Goal: Information Seeking & Learning: Learn about a topic

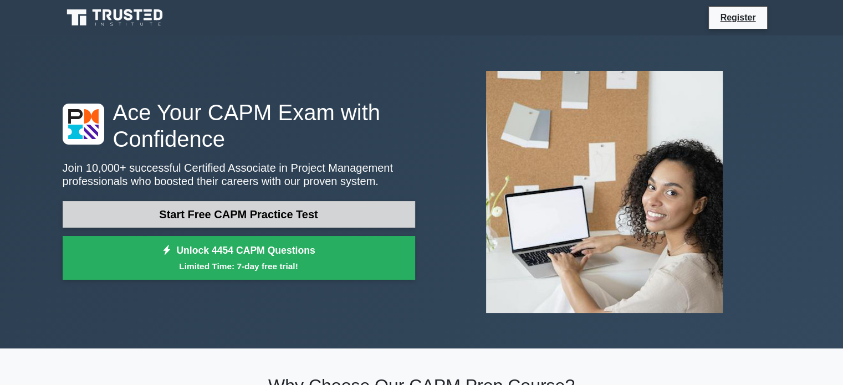
click at [249, 206] on link "Start Free CAPM Practice Test" at bounding box center [239, 214] width 353 height 27
click at [375, 211] on link "Start Free CAPM Practice Test" at bounding box center [239, 214] width 353 height 27
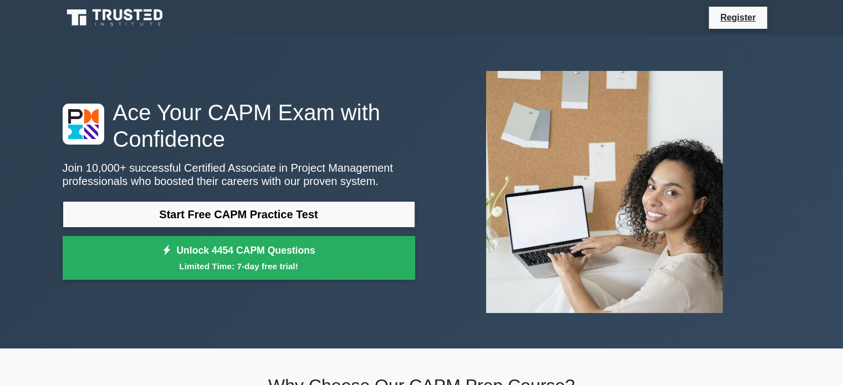
click at [299, 231] on div "Start Free CAPM Practice Test Unlock 4454 CAPM Questions Limited Time: 7-day fr…" at bounding box center [239, 243] width 353 height 85
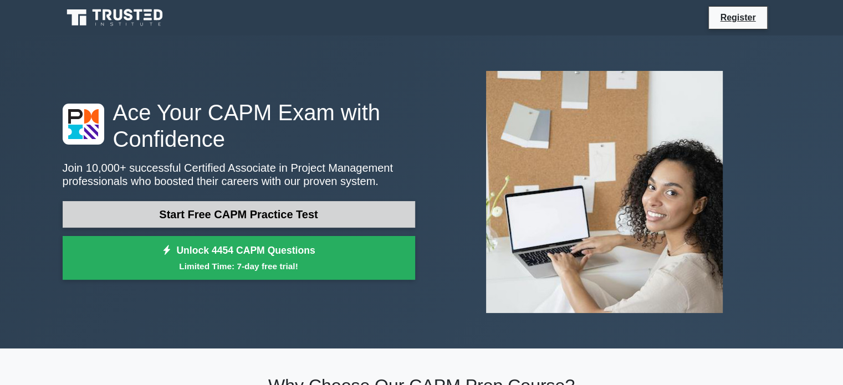
click at [299, 215] on link "Start Free CAPM Practice Test" at bounding box center [239, 214] width 353 height 27
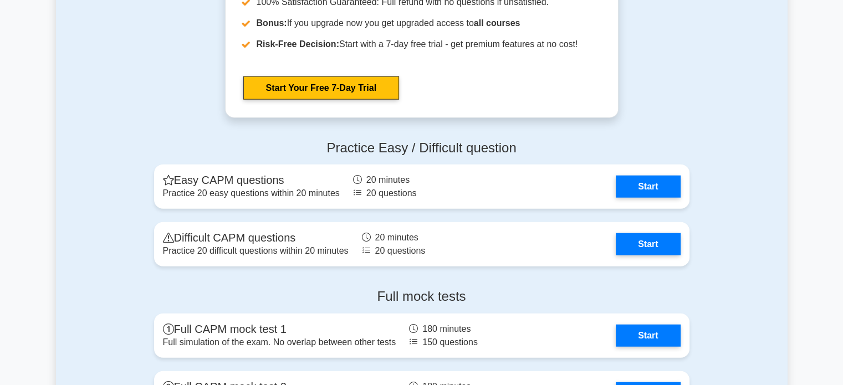
scroll to position [2579, 0]
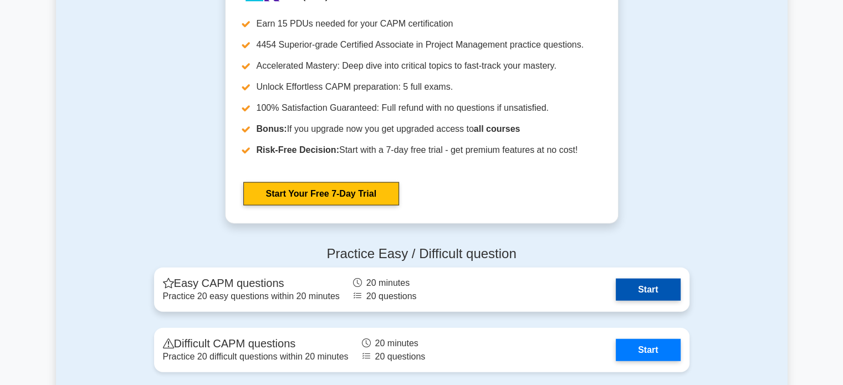
click at [646, 286] on link "Start" at bounding box center [648, 290] width 64 height 22
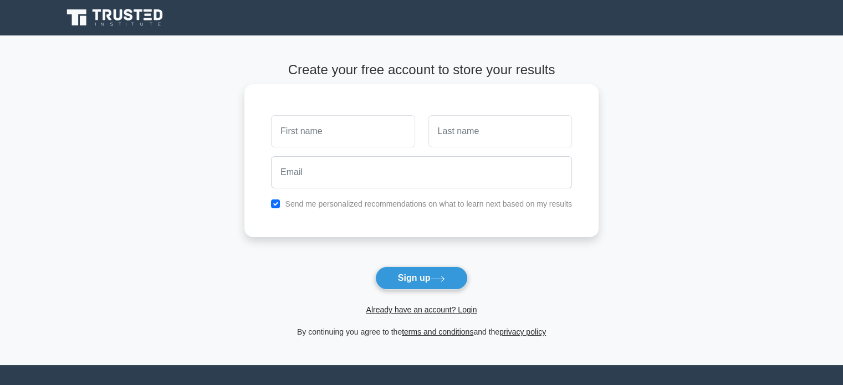
click at [355, 128] on input "text" at bounding box center [343, 131] width 144 height 32
type input "[PERSON_NAME]"
click at [467, 136] on input "text" at bounding box center [501, 131] width 144 height 32
type input "Sayago"
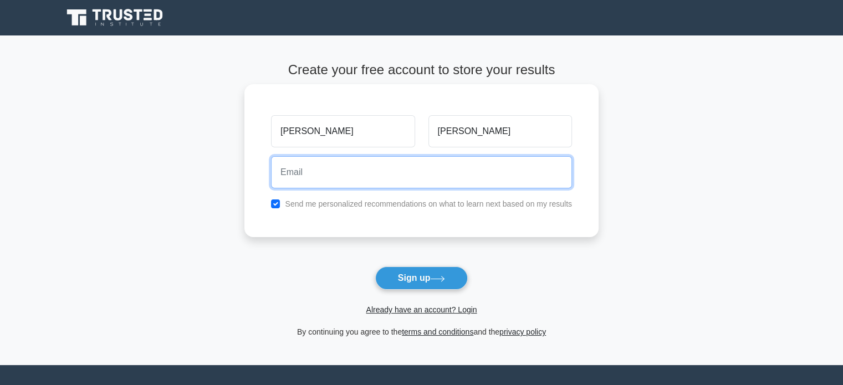
click at [474, 170] on input "email" at bounding box center [421, 172] width 301 height 32
type input "heneralhans@gmail.com"
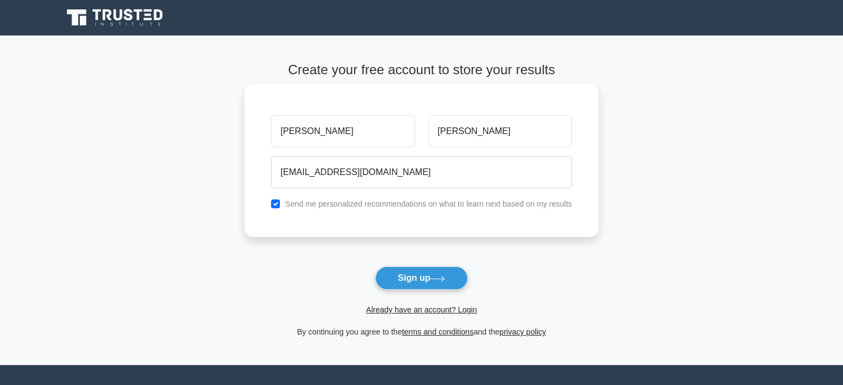
click at [517, 202] on label "Send me personalized recommendations on what to learn next based on my results" at bounding box center [428, 204] width 287 height 9
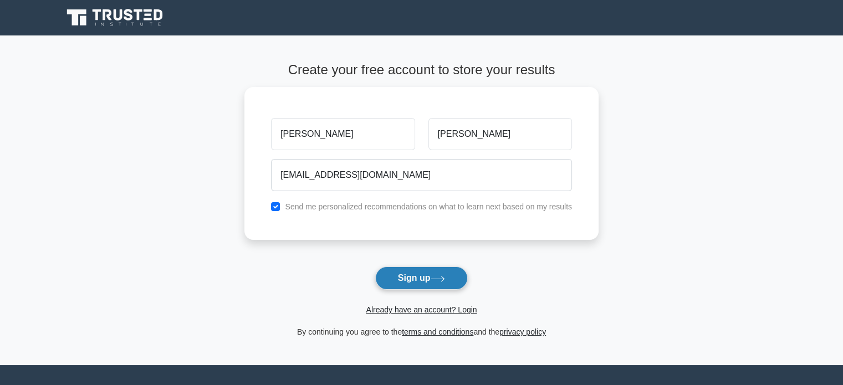
click at [408, 275] on button "Sign up" at bounding box center [421, 278] width 93 height 23
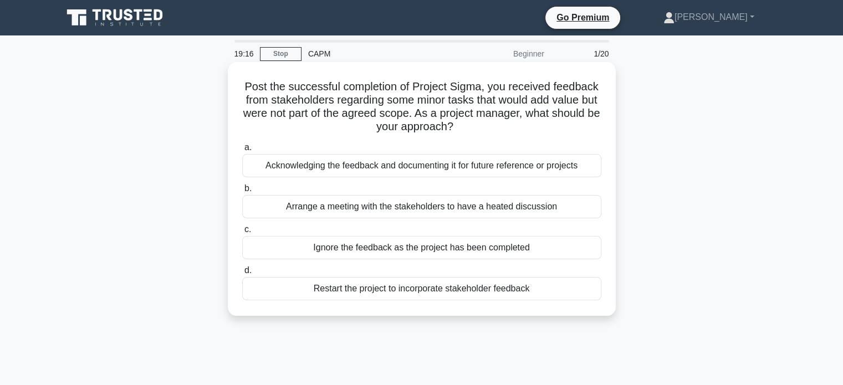
click at [468, 164] on div "Acknowledging the feedback and documenting it for future reference or projects" at bounding box center [421, 165] width 359 height 23
click at [242, 151] on input "a. Acknowledging the feedback and documenting it for future reference or projec…" at bounding box center [242, 147] width 0 height 7
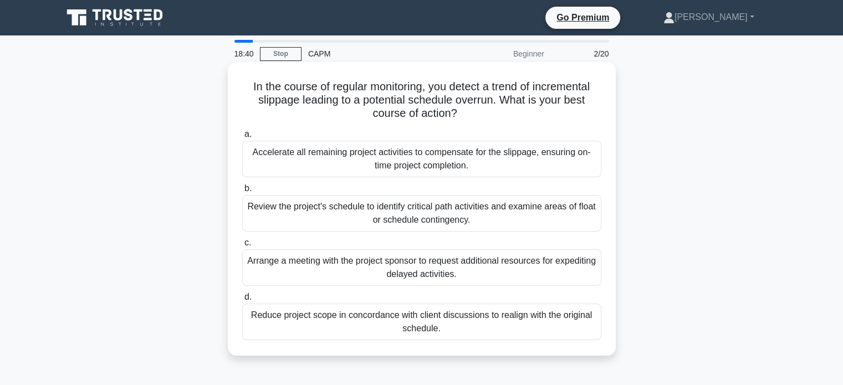
click at [469, 206] on div "Review the project's schedule to identify critical path activities and examine …" at bounding box center [421, 213] width 359 height 37
click at [242, 192] on input "b. Review the project's schedule to identify critical path activities and exami…" at bounding box center [242, 188] width 0 height 7
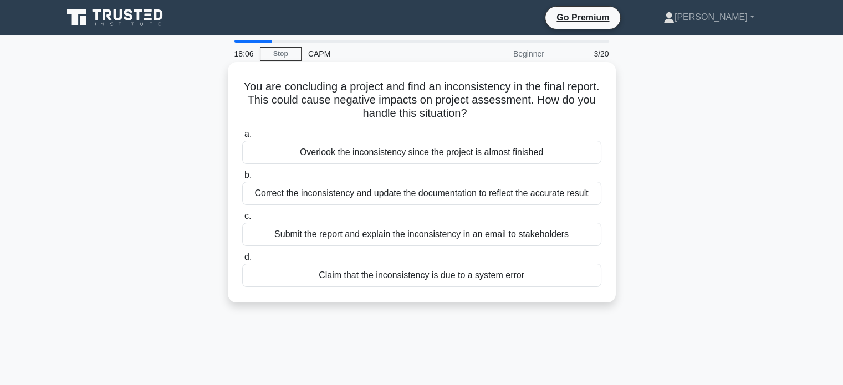
click at [514, 197] on div "Correct the inconsistency and update the documentation to reflect the accurate …" at bounding box center [421, 193] width 359 height 23
click at [242, 179] on input "b. Correct the inconsistency and update the documentation to reflect the accura…" at bounding box center [242, 175] width 0 height 7
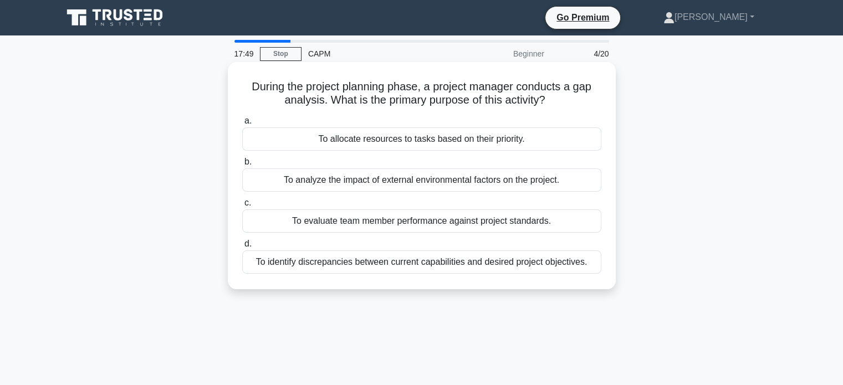
click at [523, 259] on div "To identify discrepancies between current capabilities and desired project obje…" at bounding box center [421, 262] width 359 height 23
click at [242, 248] on input "d. To identify discrepancies between current capabilities and desired project o…" at bounding box center [242, 244] width 0 height 7
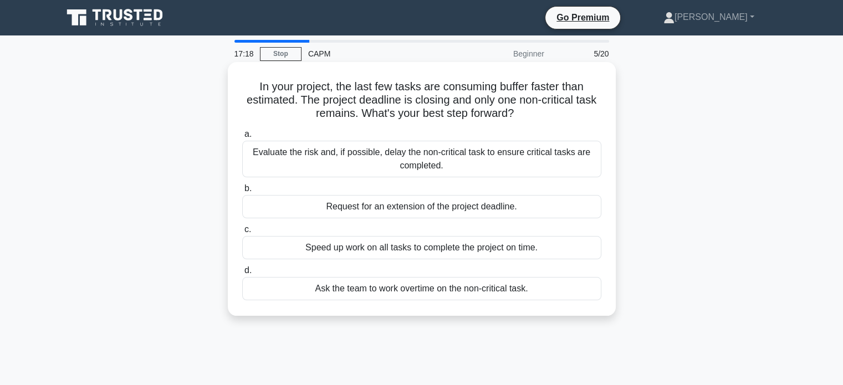
click at [534, 160] on div "Evaluate the risk and, if possible, delay the non-critical task to ensure criti…" at bounding box center [421, 159] width 359 height 37
click at [242, 138] on input "a. Evaluate the risk and, if possible, delay the non-critical task to ensure cr…" at bounding box center [242, 134] width 0 height 7
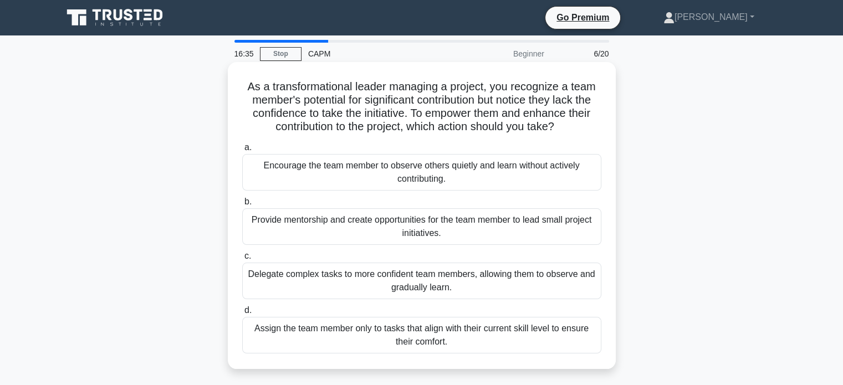
click at [512, 226] on div "Provide mentorship and create opportunities for the team member to lead small p…" at bounding box center [421, 226] width 359 height 37
click at [242, 206] on input "b. Provide mentorship and create opportunities for the team member to lead smal…" at bounding box center [242, 201] width 0 height 7
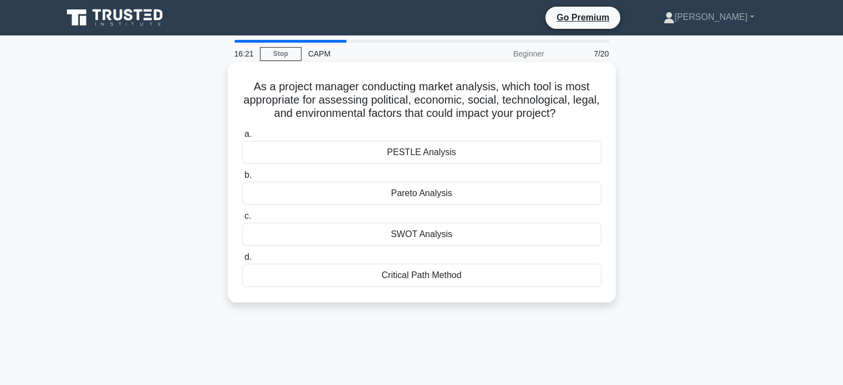
click at [431, 152] on div "PESTLE Analysis" at bounding box center [421, 152] width 359 height 23
click at [242, 138] on input "a. PESTLE Analysis" at bounding box center [242, 134] width 0 height 7
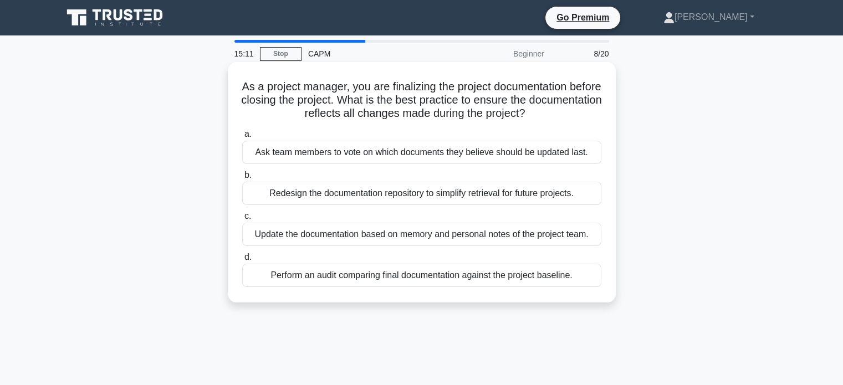
click at [539, 275] on div "Perform an audit comparing final documentation against the project baseline." at bounding box center [421, 275] width 359 height 23
click at [242, 261] on input "d. Perform an audit comparing final documentation against the project baseline." at bounding box center [242, 257] width 0 height 7
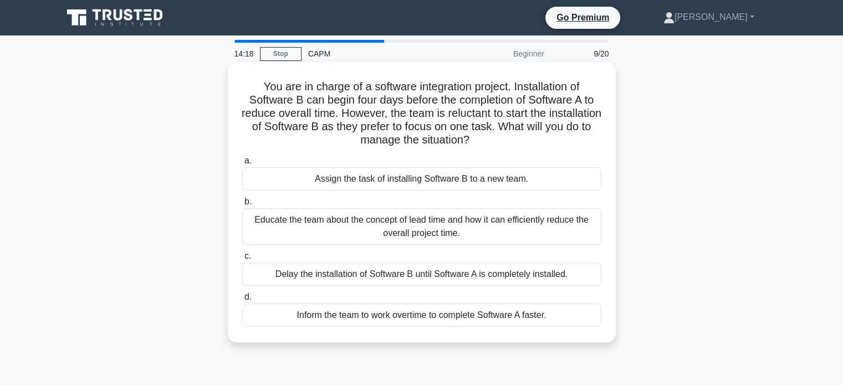
click at [529, 221] on div "Educate the team about the concept of lead time and how it can efficiently redu…" at bounding box center [421, 226] width 359 height 37
click at [242, 206] on input "b. Educate the team about the concept of lead time and how it can efficiently r…" at bounding box center [242, 201] width 0 height 7
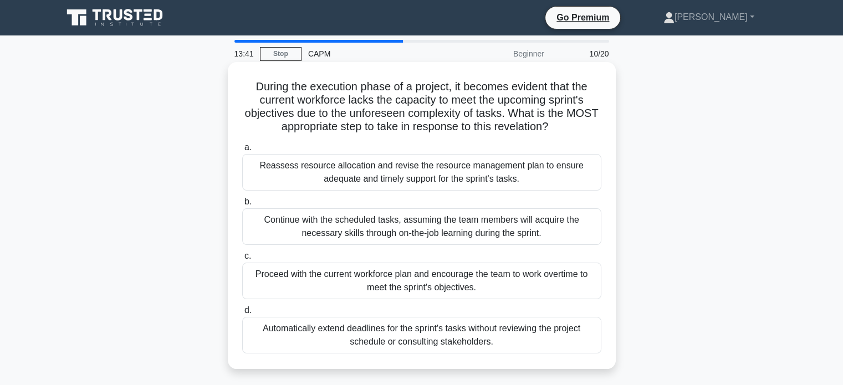
click at [519, 168] on div "Reassess resource allocation and revise the resource management plan to ensure …" at bounding box center [421, 172] width 359 height 37
click at [242, 151] on input "a. Reassess resource allocation and revise the resource management plan to ensu…" at bounding box center [242, 147] width 0 height 7
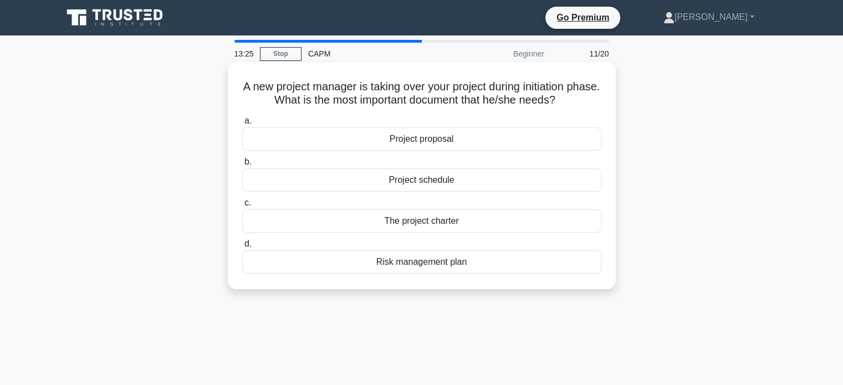
click at [495, 218] on div "The project charter" at bounding box center [421, 221] width 359 height 23
click at [242, 207] on input "c. The project charter" at bounding box center [242, 203] width 0 height 7
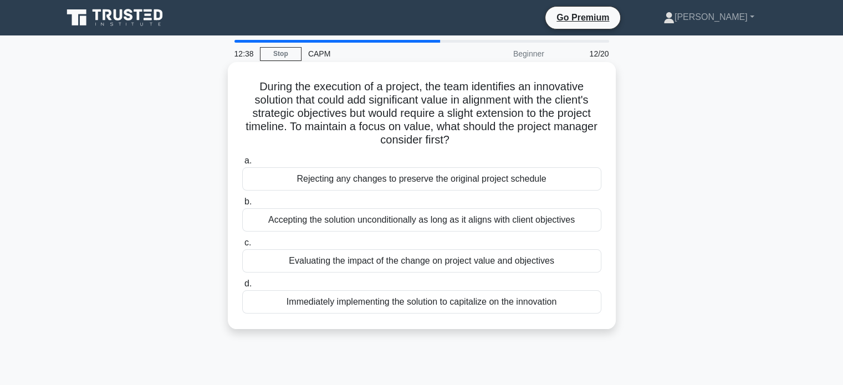
click at [412, 262] on div "Evaluating the impact of the change on project value and objectives" at bounding box center [421, 260] width 359 height 23
click at [242, 247] on input "c. Evaluating the impact of the change on project value and objectives" at bounding box center [242, 242] width 0 height 7
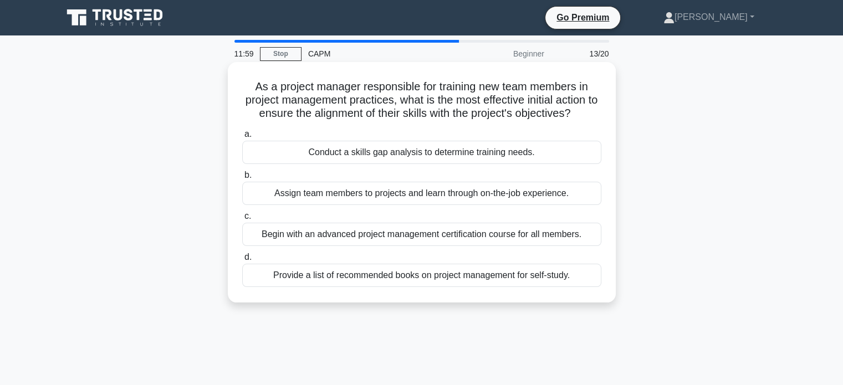
click at [448, 159] on div "Conduct a skills gap analysis to determine training needs." at bounding box center [421, 152] width 359 height 23
click at [242, 138] on input "a. Conduct a skills gap analysis to determine training needs." at bounding box center [242, 134] width 0 height 7
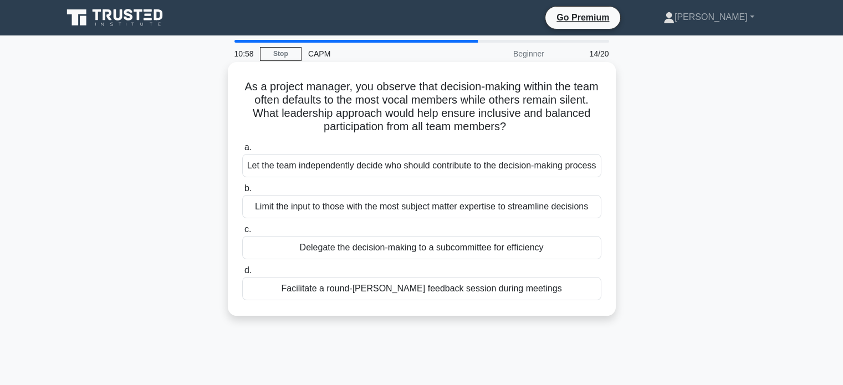
click at [561, 300] on div "Facilitate a round-robin feedback session during meetings" at bounding box center [421, 288] width 359 height 23
click at [242, 274] on input "d. Facilitate a round-robin feedback session during meetings" at bounding box center [242, 270] width 0 height 7
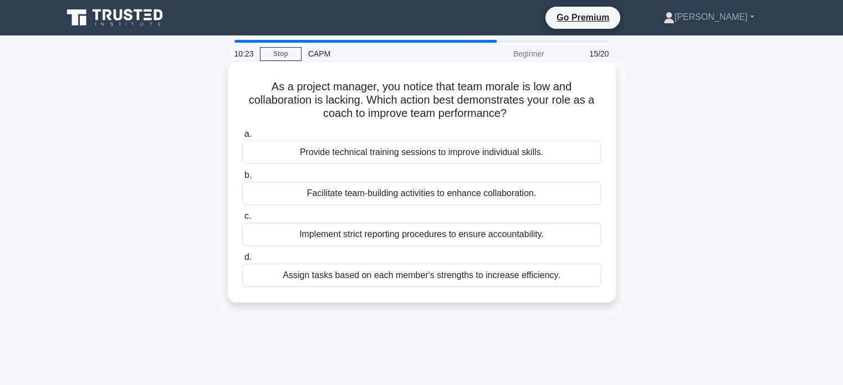
click at [555, 194] on div "Facilitate team-building activities to enhance collaboration." at bounding box center [421, 193] width 359 height 23
click at [242, 179] on input "b. Facilitate team-building activities to enhance collaboration." at bounding box center [242, 175] width 0 height 7
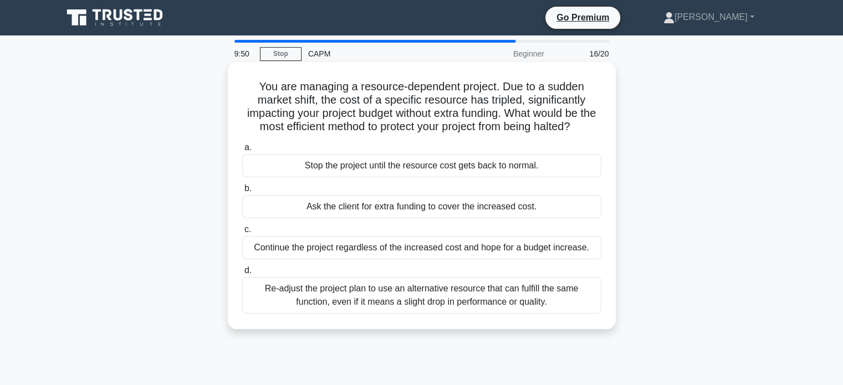
click at [534, 300] on div "Re-adjust the project plan to use an alternative resource that can fulfill the …" at bounding box center [421, 295] width 359 height 37
click at [242, 274] on input "d. Re-adjust the project plan to use an alternative resource that can fulfill t…" at bounding box center [242, 270] width 0 height 7
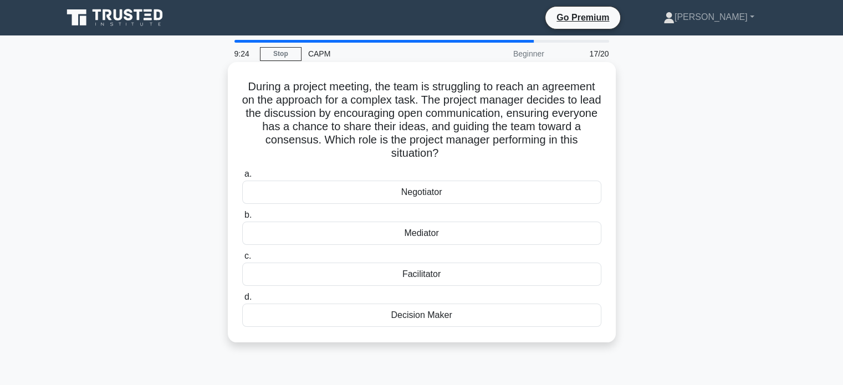
click at [466, 269] on div "Facilitator" at bounding box center [421, 274] width 359 height 23
click at [242, 260] on input "c. Facilitator" at bounding box center [242, 256] width 0 height 7
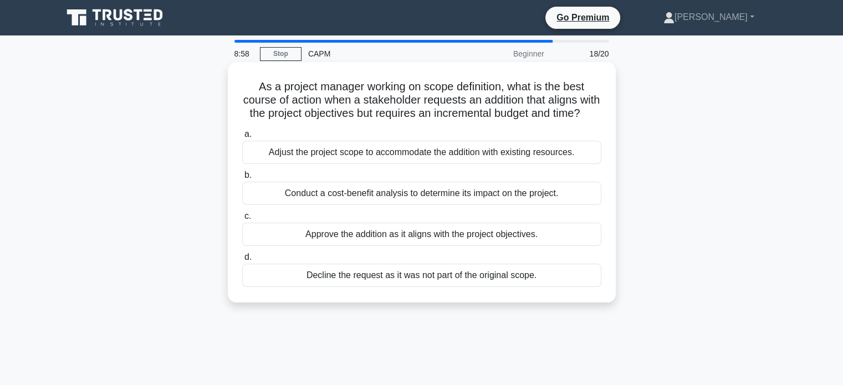
click at [475, 205] on div "Conduct a cost-benefit analysis to determine its impact on the project." at bounding box center [421, 193] width 359 height 23
click at [242, 179] on input "b. Conduct a cost-benefit analysis to determine its impact on the project." at bounding box center [242, 175] width 0 height 7
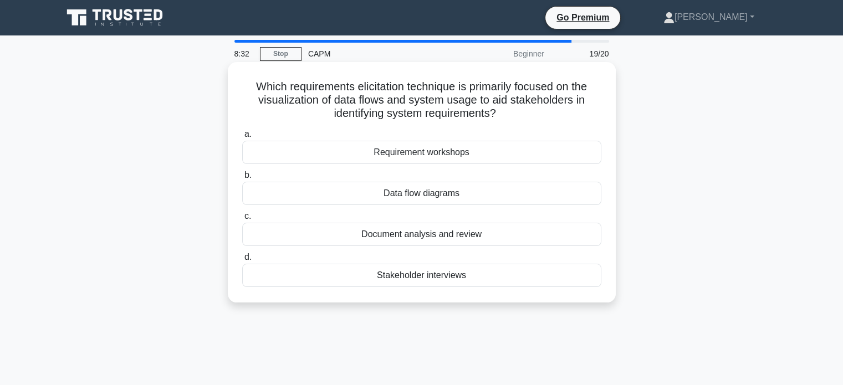
click at [483, 197] on div "Data flow diagrams" at bounding box center [421, 193] width 359 height 23
click at [242, 179] on input "b. Data flow diagrams" at bounding box center [242, 175] width 0 height 7
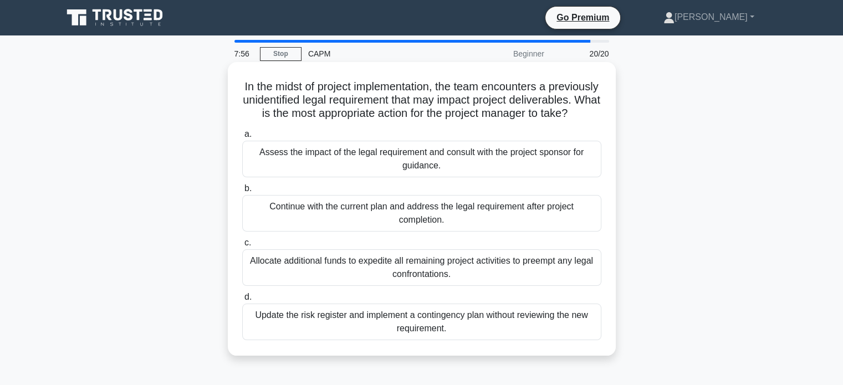
click at [523, 166] on div "Assess the impact of the legal requirement and consult with the project sponsor…" at bounding box center [421, 159] width 359 height 37
click at [242, 138] on input "a. Assess the impact of the legal requirement and consult with the project spon…" at bounding box center [242, 134] width 0 height 7
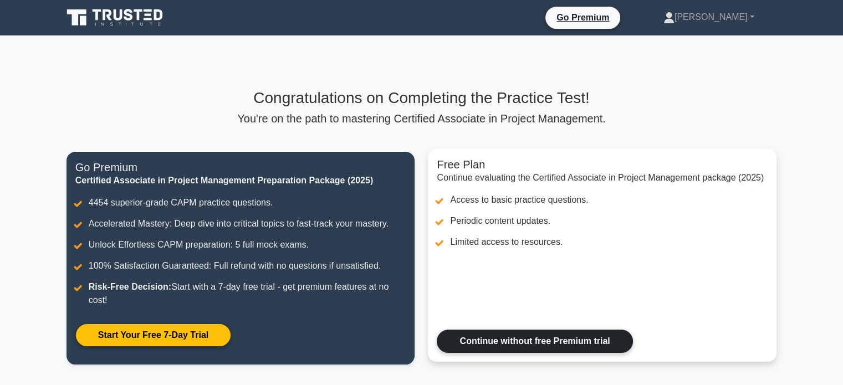
click at [557, 333] on link "Continue without free Premium trial" at bounding box center [535, 341] width 196 height 23
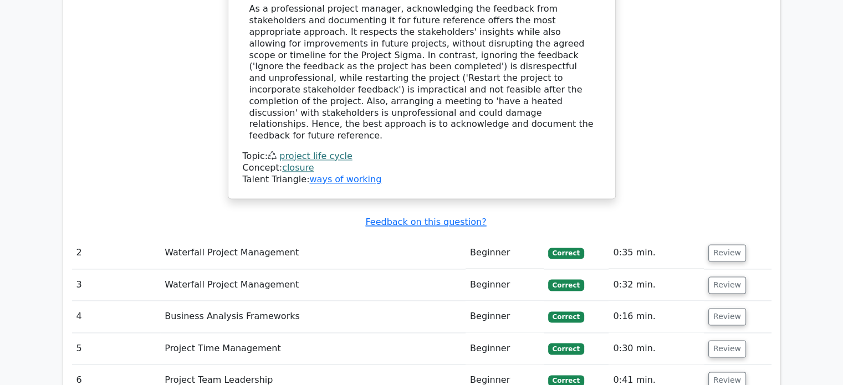
scroll to position [1508, 0]
click at [725, 244] on button "Review" at bounding box center [727, 252] width 38 height 17
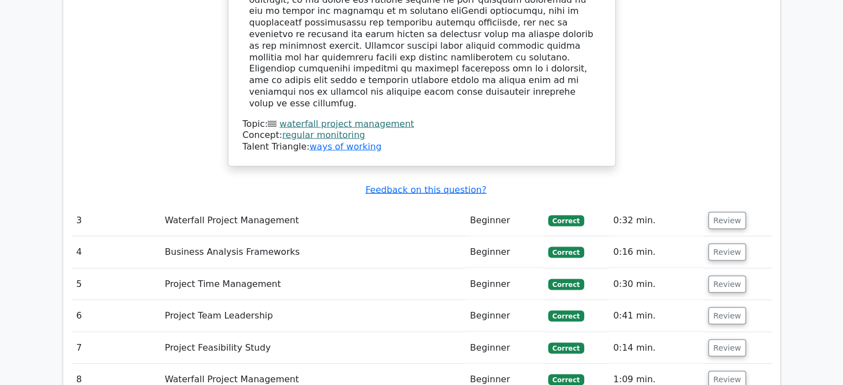
scroll to position [2152, 0]
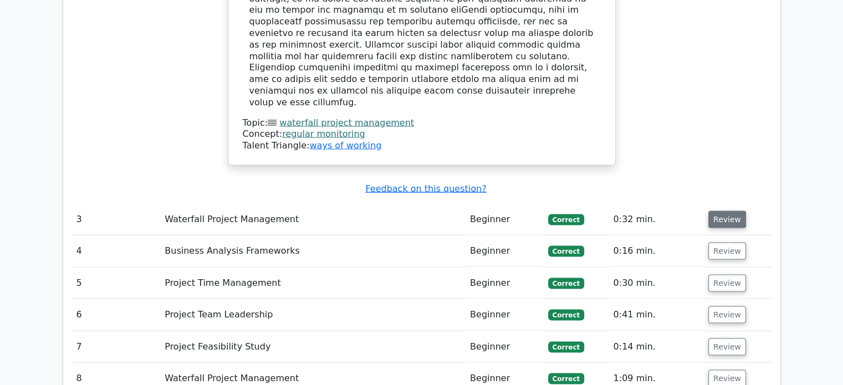
click at [723, 211] on button "Review" at bounding box center [727, 219] width 38 height 17
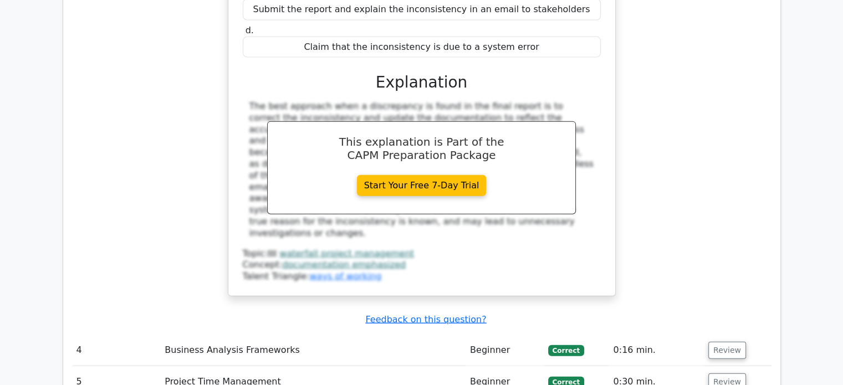
scroll to position [2556, 0]
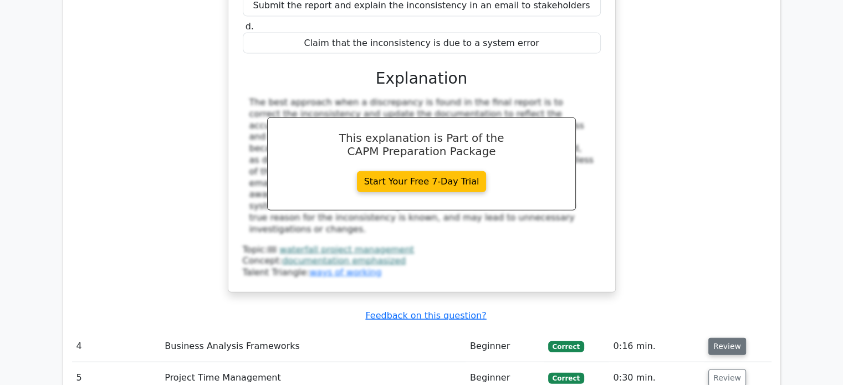
click at [720, 338] on button "Review" at bounding box center [727, 346] width 38 height 17
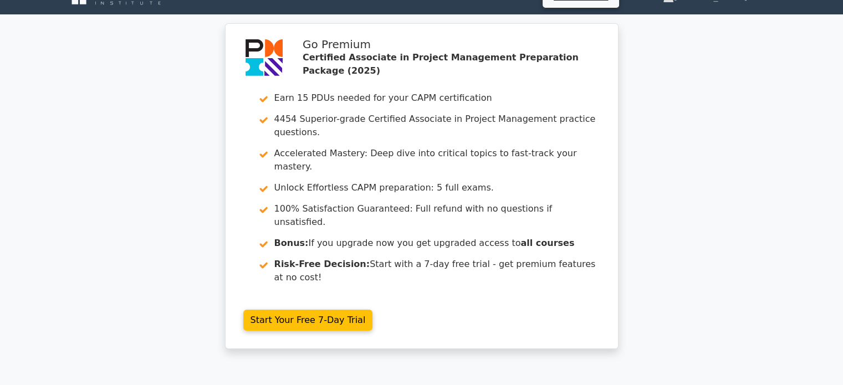
scroll to position [0, 0]
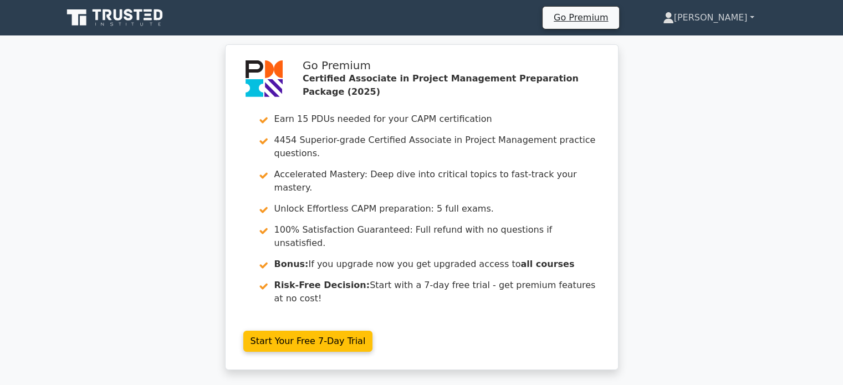
click at [731, 23] on link "[PERSON_NAME]" at bounding box center [708, 18] width 145 height 22
click at [721, 39] on link "Profile" at bounding box center [681, 44] width 88 height 18
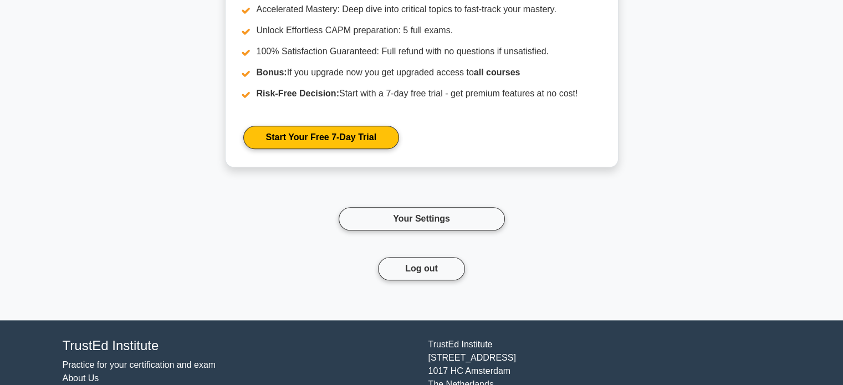
scroll to position [1173, 0]
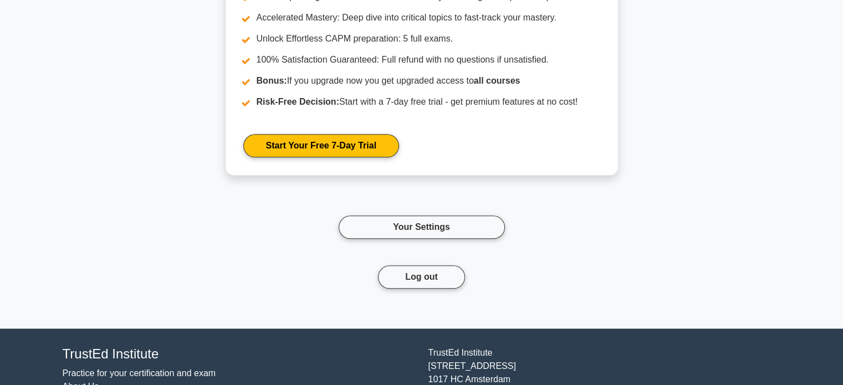
click at [444, 237] on div "Your Settings" at bounding box center [422, 227] width 732 height 77
click at [441, 228] on link "Your Settings" at bounding box center [422, 227] width 166 height 23
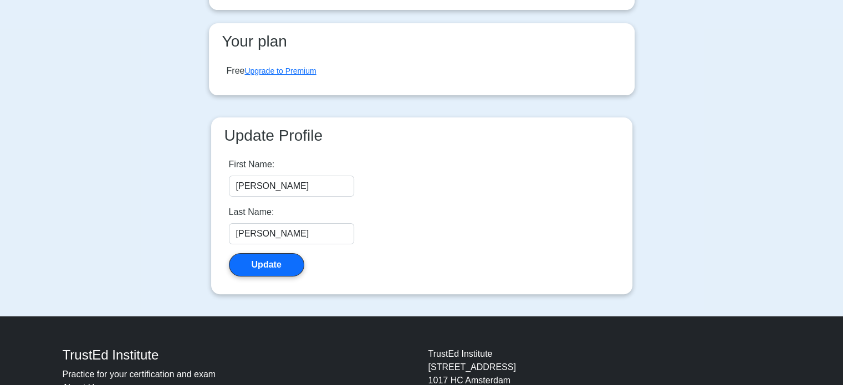
scroll to position [254, 0]
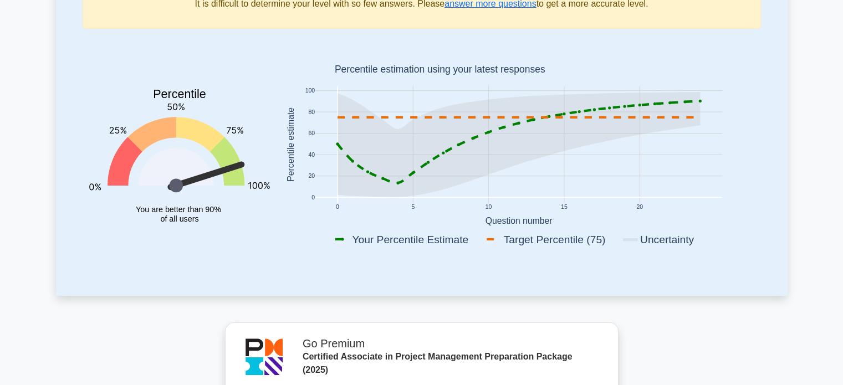
scroll to position [192, 0]
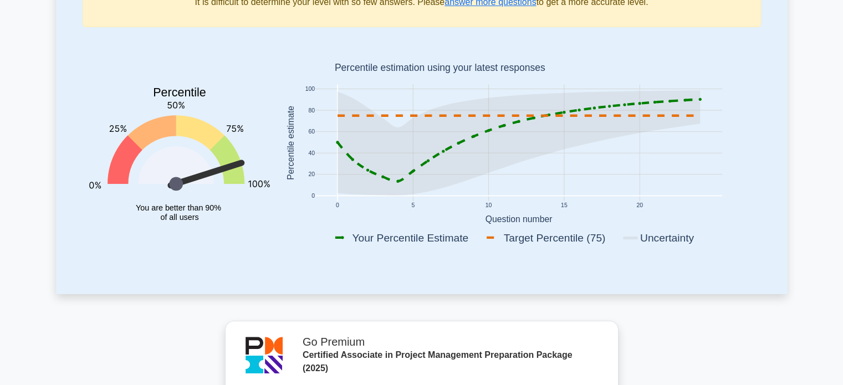
click at [409, 190] on icon at bounding box center [518, 142] width 363 height 105
click at [399, 185] on icon at bounding box center [518, 142] width 363 height 105
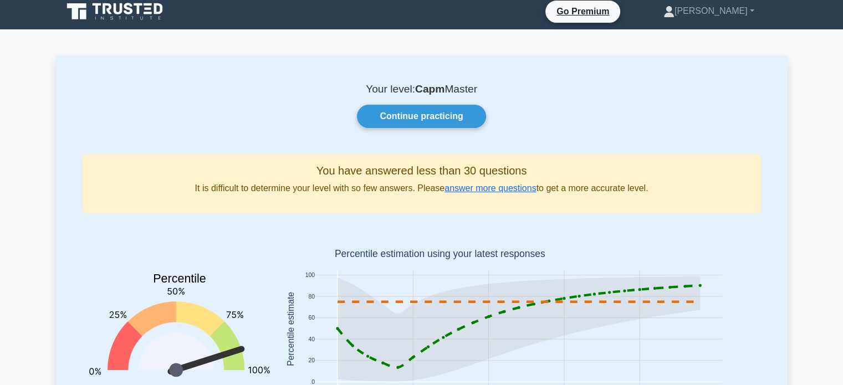
scroll to position [0, 0]
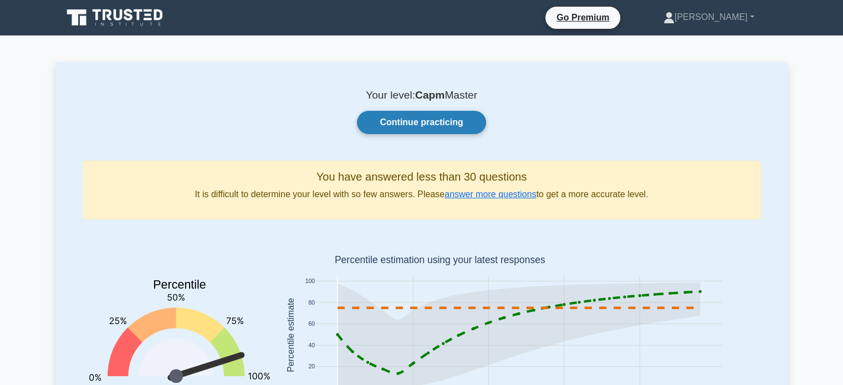
click at [427, 118] on link "Continue practicing" at bounding box center [421, 122] width 129 height 23
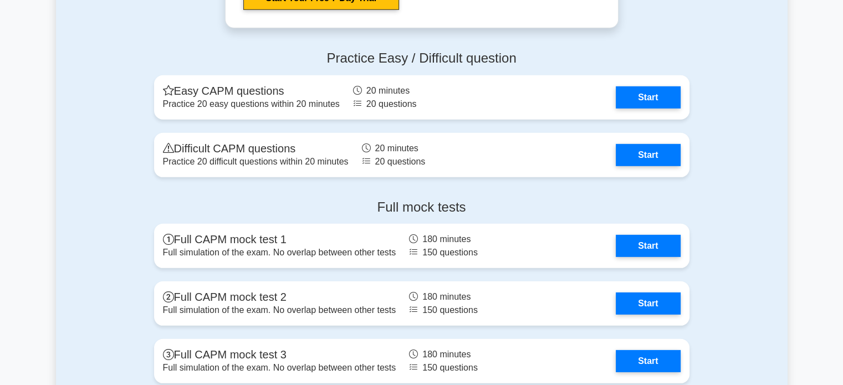
scroll to position [3211, 0]
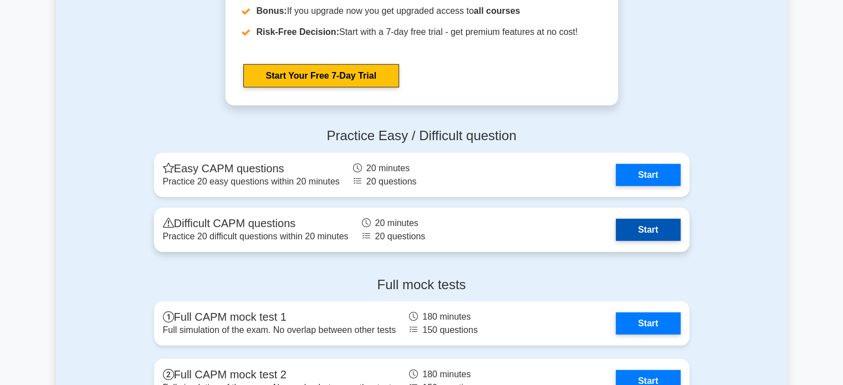
click at [634, 226] on link "Start" at bounding box center [648, 230] width 64 height 22
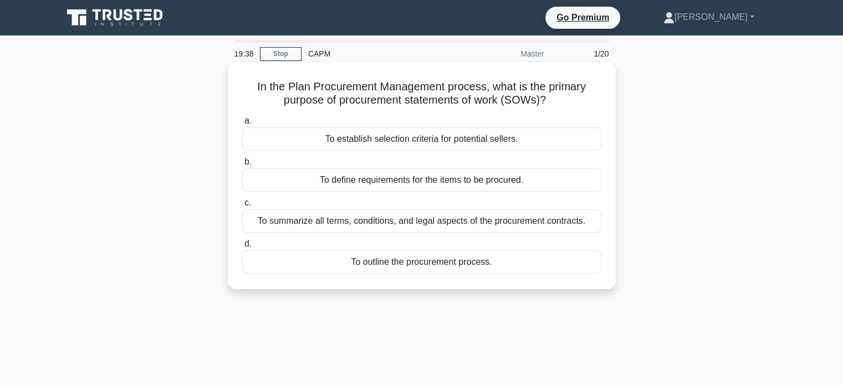
click at [510, 220] on div "To summarize all terms, conditions, and legal aspects of the procurement contra…" at bounding box center [421, 221] width 359 height 23
click at [242, 207] on input "c. To summarize all terms, conditions, and legal aspects of the procurement con…" at bounding box center [242, 203] width 0 height 7
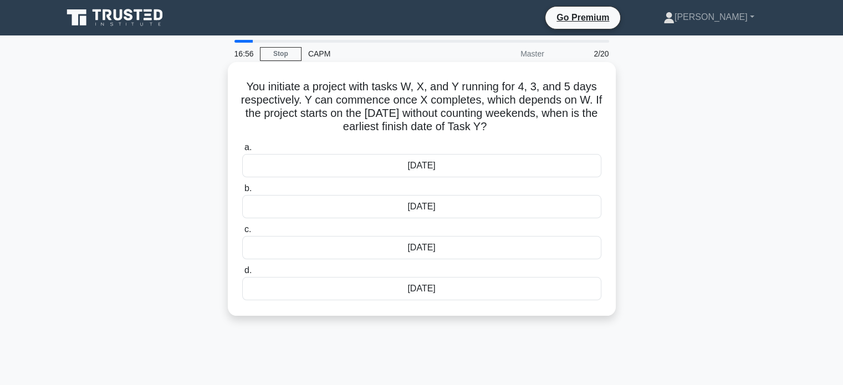
click at [416, 252] on div "18th June" at bounding box center [421, 247] width 359 height 23
click at [242, 233] on input "c. 18th June" at bounding box center [242, 229] width 0 height 7
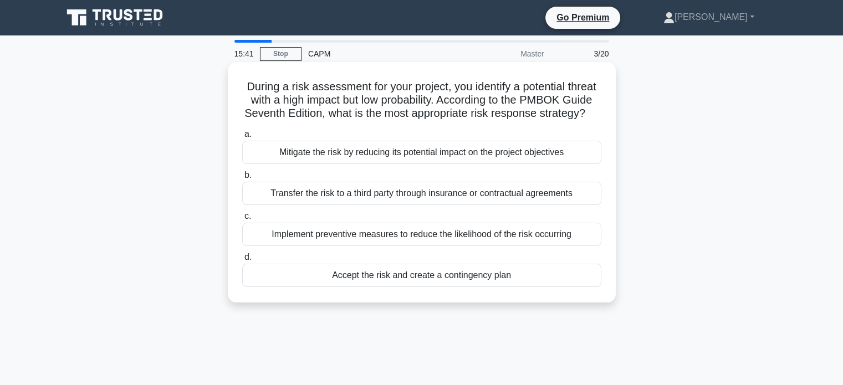
click at [329, 164] on div "Mitigate the risk by reducing its potential impact on the project objectives" at bounding box center [421, 152] width 359 height 23
click at [242, 138] on input "a. Mitigate the risk by reducing its potential impact on the project objectives" at bounding box center [242, 134] width 0 height 7
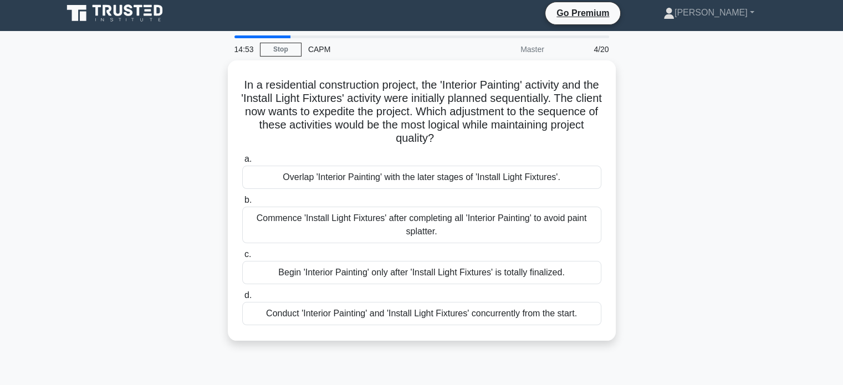
scroll to position [6, 0]
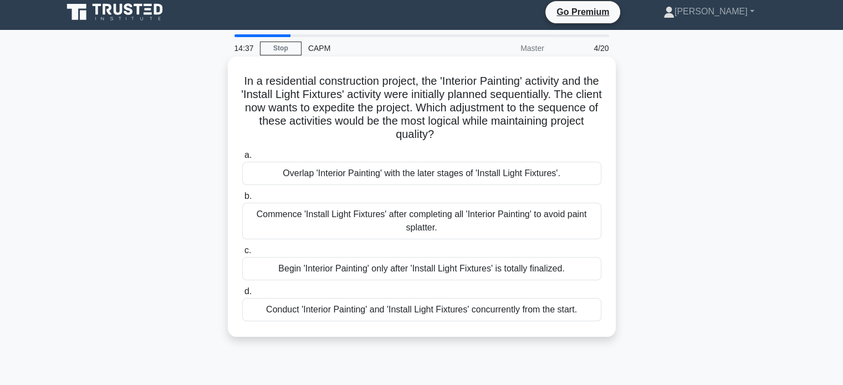
click at [254, 219] on div "Commence 'Install Light Fixtures' after completing all 'Interior Painting' to a…" at bounding box center [421, 221] width 359 height 37
click at [242, 200] on input "b. Commence 'Install Light Fixtures' after completing all 'Interior Painting' t…" at bounding box center [242, 196] width 0 height 7
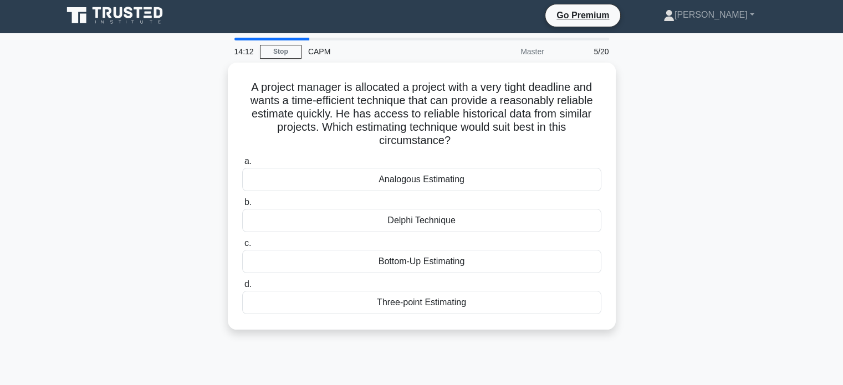
scroll to position [2, 0]
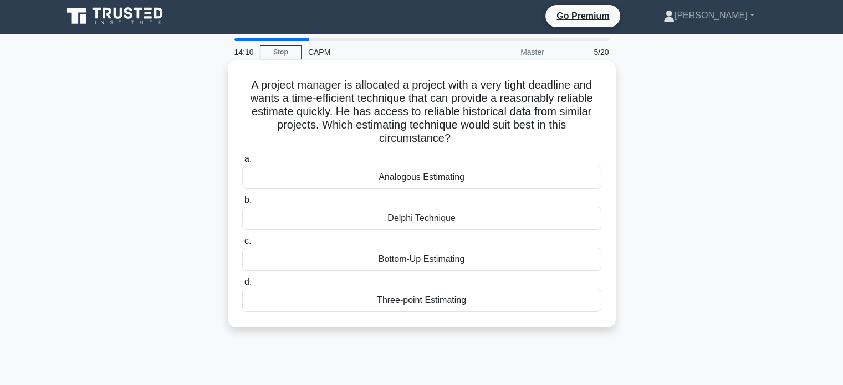
click at [272, 180] on div "Analogous Estimating" at bounding box center [421, 177] width 359 height 23
click at [242, 163] on input "a. Analogous Estimating" at bounding box center [242, 159] width 0 height 7
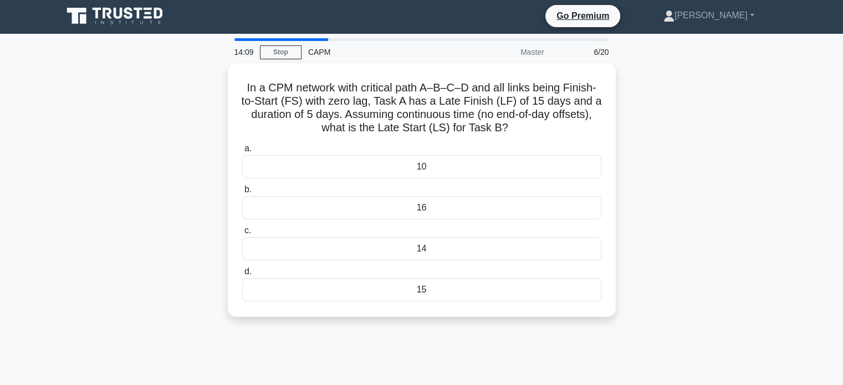
scroll to position [0, 0]
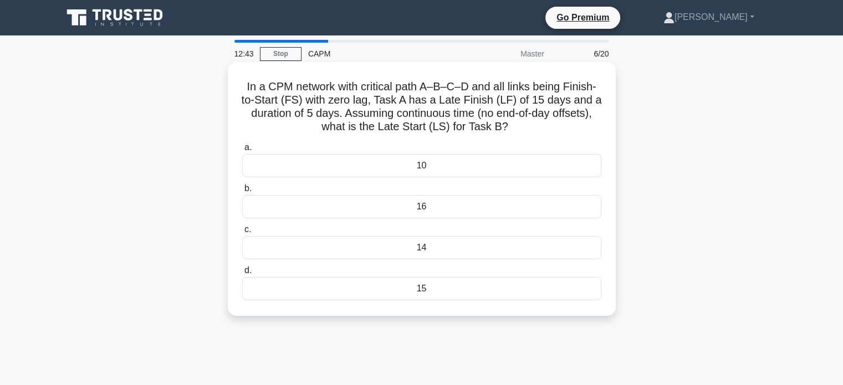
click at [279, 287] on div "15" at bounding box center [421, 288] width 359 height 23
click at [242, 274] on input "d. 15" at bounding box center [242, 270] width 0 height 7
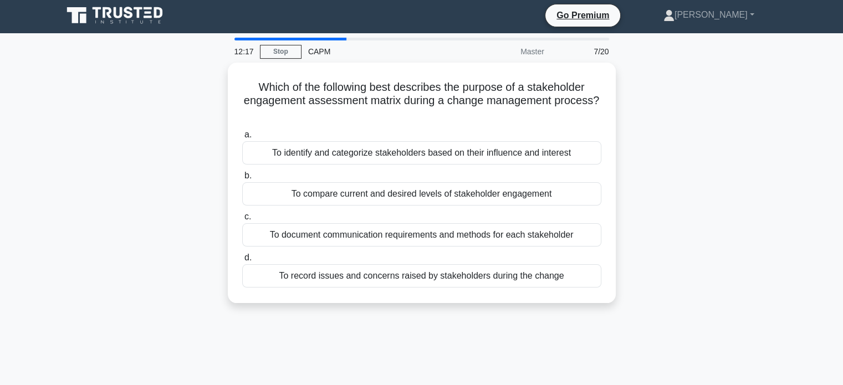
scroll to position [2, 0]
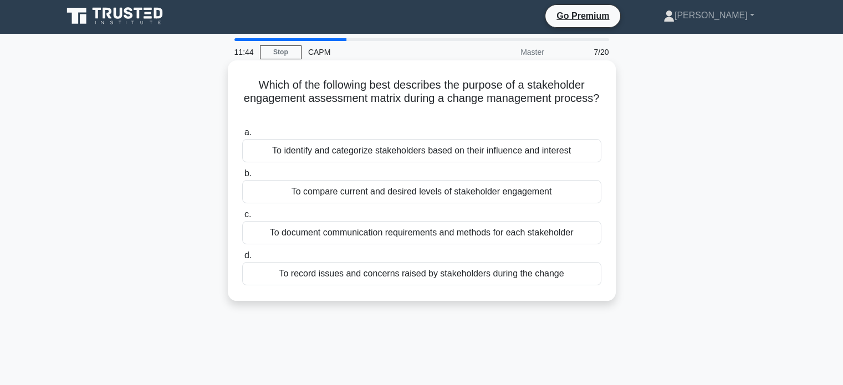
click at [284, 159] on div "To identify and categorize stakeholders based on their influence and interest" at bounding box center [421, 150] width 359 height 23
click at [242, 136] on input "a. To identify and categorize stakeholders based on their influence and interest" at bounding box center [242, 132] width 0 height 7
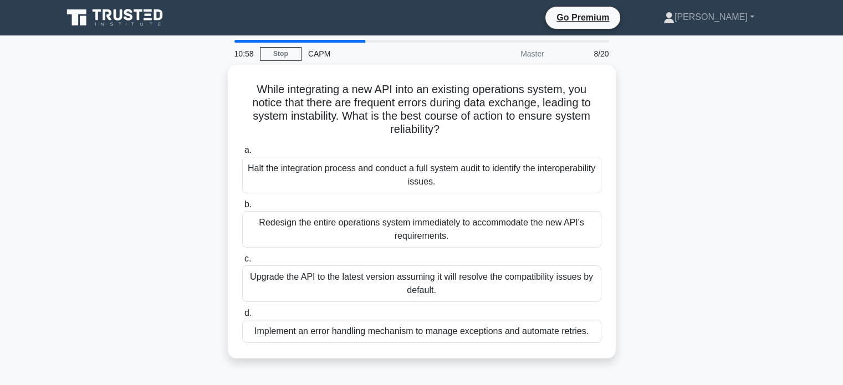
scroll to position [0, 0]
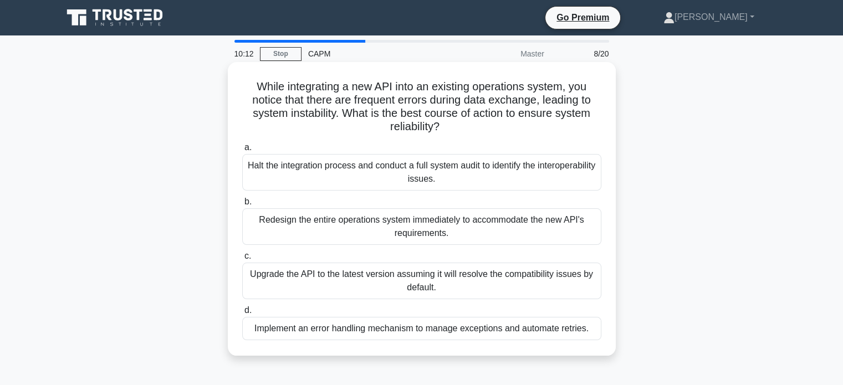
click at [293, 325] on div "Implement an error handling mechanism to manage exceptions and automate retries." at bounding box center [421, 328] width 359 height 23
click at [242, 314] on input "d. Implement an error handling mechanism to manage exceptions and automate retr…" at bounding box center [242, 310] width 0 height 7
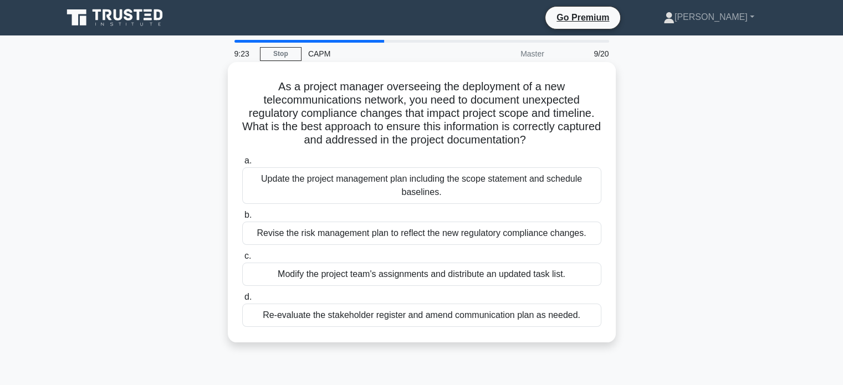
click at [308, 183] on div "Update the project management plan including the scope statement and schedule b…" at bounding box center [421, 185] width 359 height 37
click at [242, 165] on input "a. Update the project management plan including the scope statement and schedul…" at bounding box center [242, 160] width 0 height 7
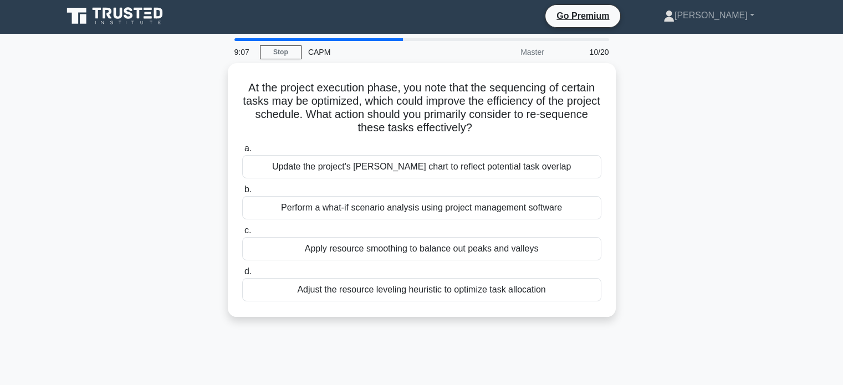
scroll to position [2, 0]
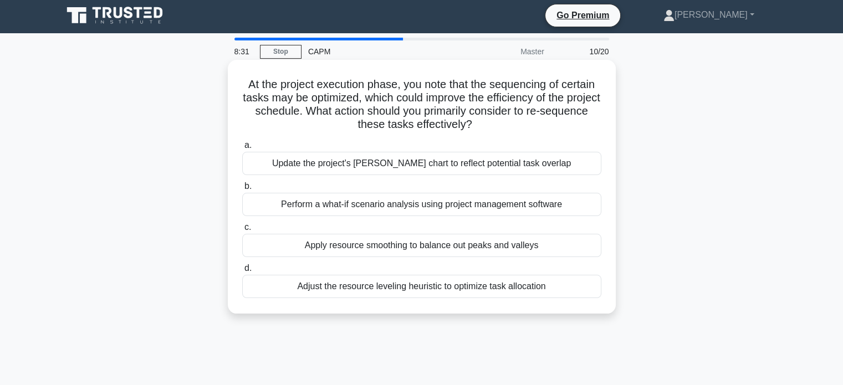
click at [293, 248] on div "Apply resource smoothing to balance out peaks and valleys" at bounding box center [421, 245] width 359 height 23
click at [242, 231] on input "c. Apply resource smoothing to balance out peaks and valleys" at bounding box center [242, 227] width 0 height 7
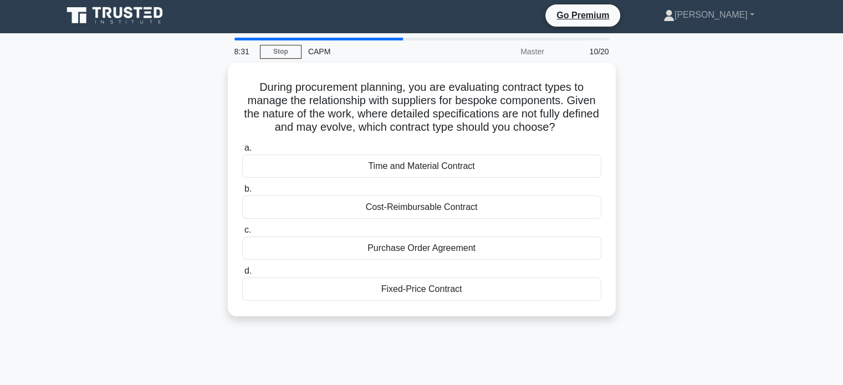
scroll to position [0, 0]
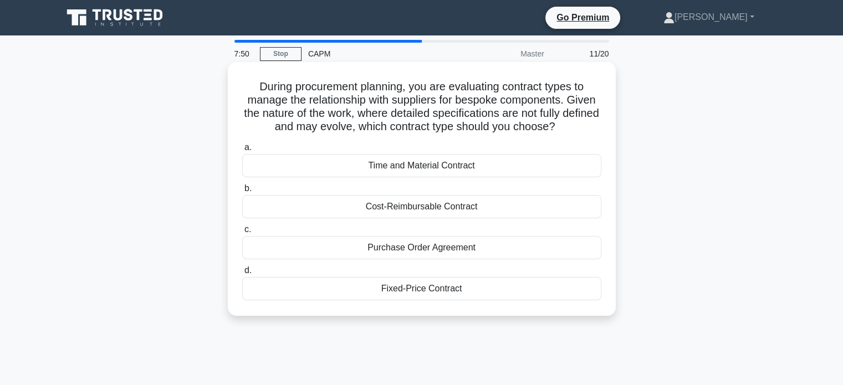
click at [287, 164] on div "Time and Material Contract" at bounding box center [421, 165] width 359 height 23
click at [242, 151] on input "a. Time and Material Contract" at bounding box center [242, 147] width 0 height 7
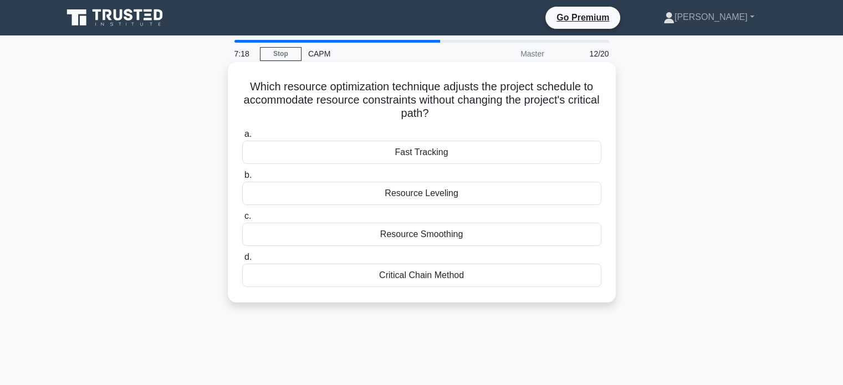
click at [286, 234] on div "Resource Smoothing" at bounding box center [421, 234] width 359 height 23
click at [242, 220] on input "c. Resource Smoothing" at bounding box center [242, 216] width 0 height 7
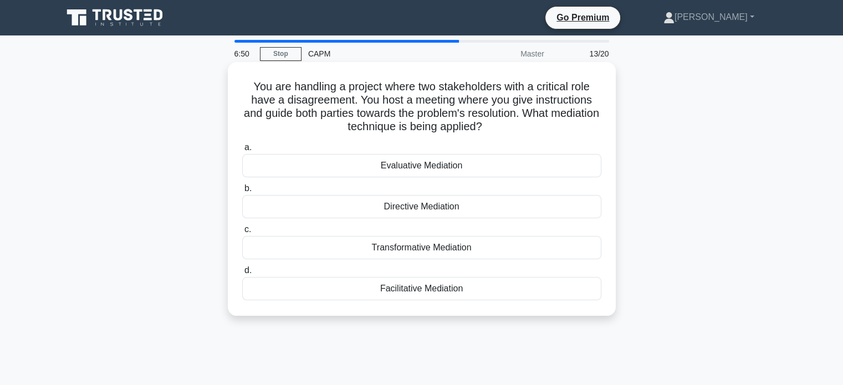
click at [269, 288] on div "Facilitative Mediation" at bounding box center [421, 288] width 359 height 23
click at [242, 274] on input "d. Facilitative Mediation" at bounding box center [242, 270] width 0 height 7
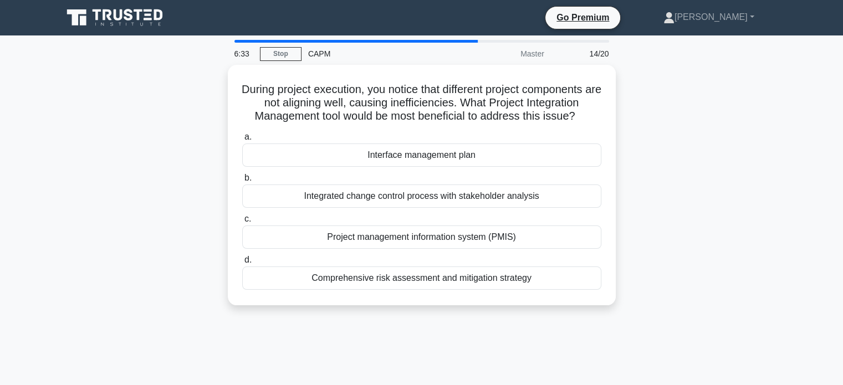
scroll to position [1, 0]
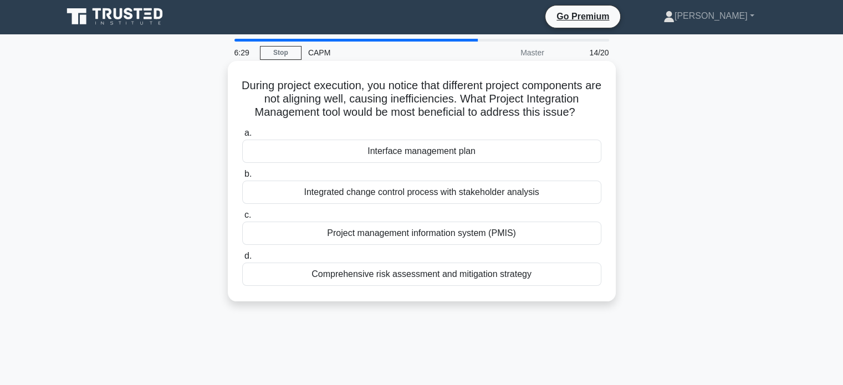
click at [277, 275] on div "Comprehensive risk assessment and mitigation strategy" at bounding box center [421, 274] width 359 height 23
click at [242, 260] on input "d. Comprehensive risk assessment and mitigation strategy" at bounding box center [242, 256] width 0 height 7
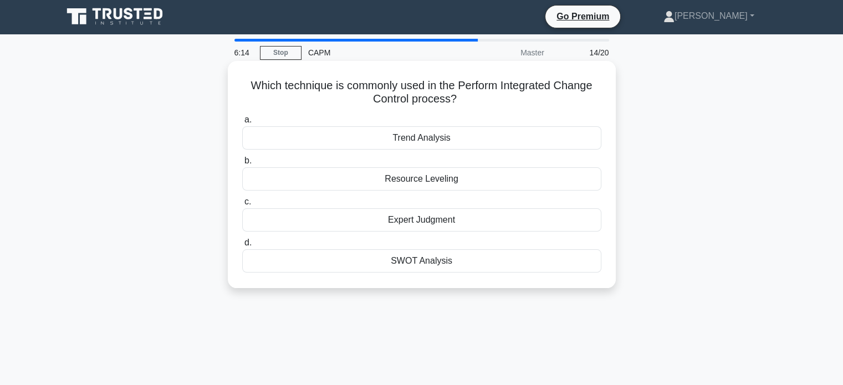
click at [294, 223] on div "Expert Judgment" at bounding box center [421, 219] width 359 height 23
click at [242, 206] on input "c. Expert Judgment" at bounding box center [242, 201] width 0 height 7
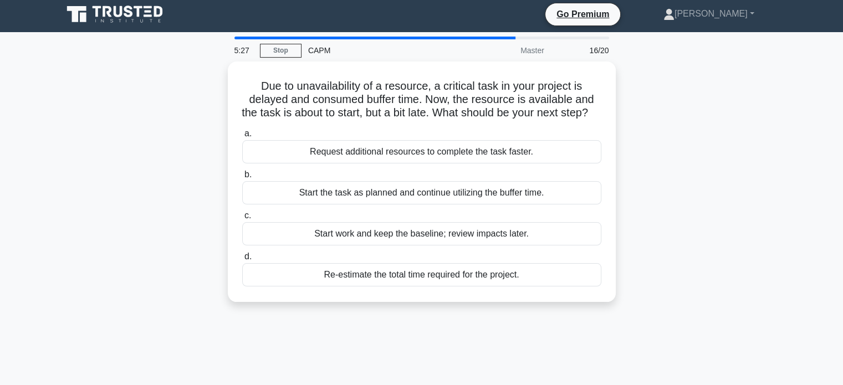
scroll to position [2, 0]
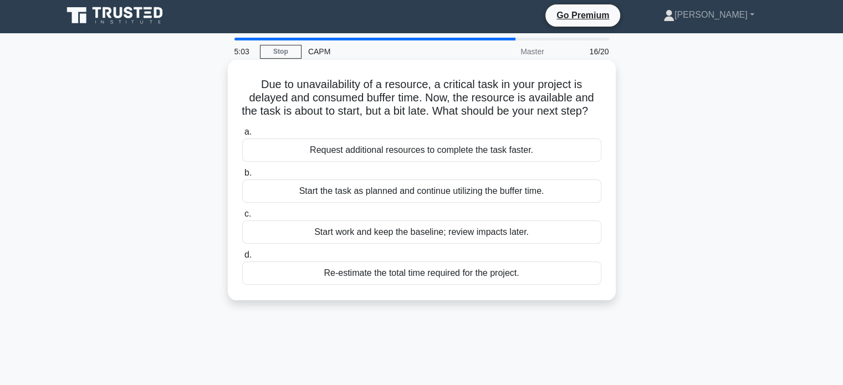
click at [294, 279] on div "Re-estimate the total time required for the project." at bounding box center [421, 273] width 359 height 23
click at [242, 259] on input "d. Re-estimate the total time required for the project." at bounding box center [242, 255] width 0 height 7
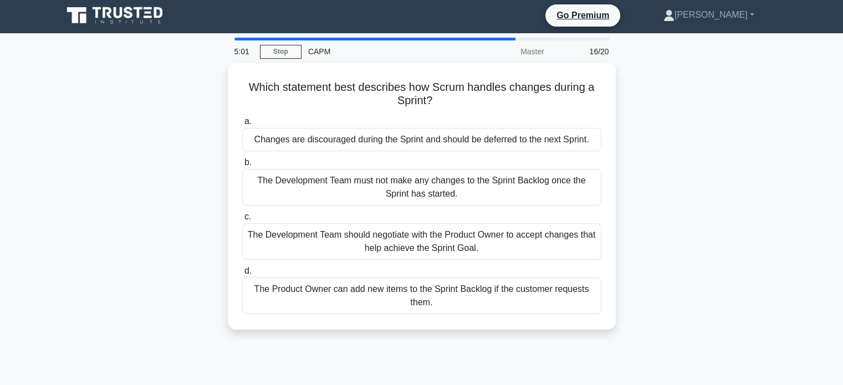
scroll to position [0, 0]
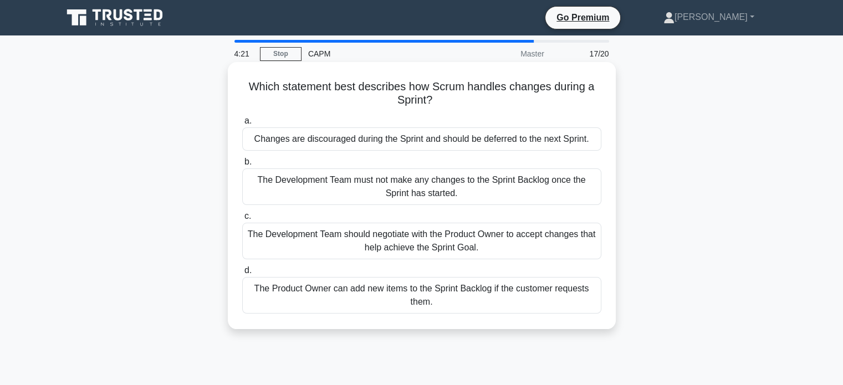
click at [321, 294] on div "The Product Owner can add new items to the Sprint Backlog if the customer reque…" at bounding box center [421, 295] width 359 height 37
click at [242, 274] on input "d. The Product Owner can add new items to the Sprint Backlog if the customer re…" at bounding box center [242, 270] width 0 height 7
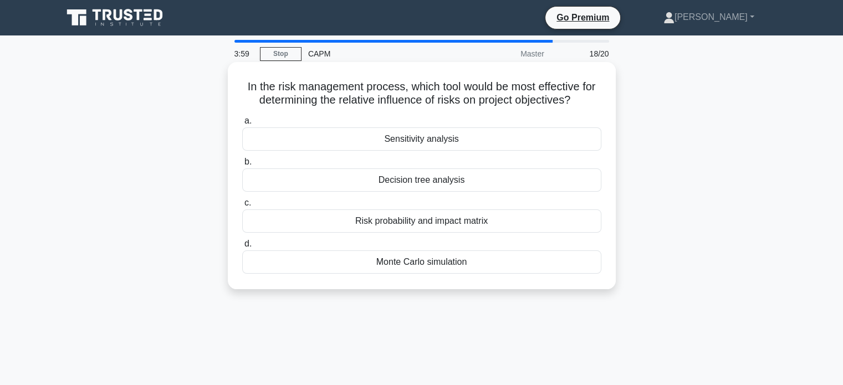
click at [309, 221] on div "Risk probability and impact matrix" at bounding box center [421, 221] width 359 height 23
click at [242, 207] on input "c. Risk probability and impact matrix" at bounding box center [242, 203] width 0 height 7
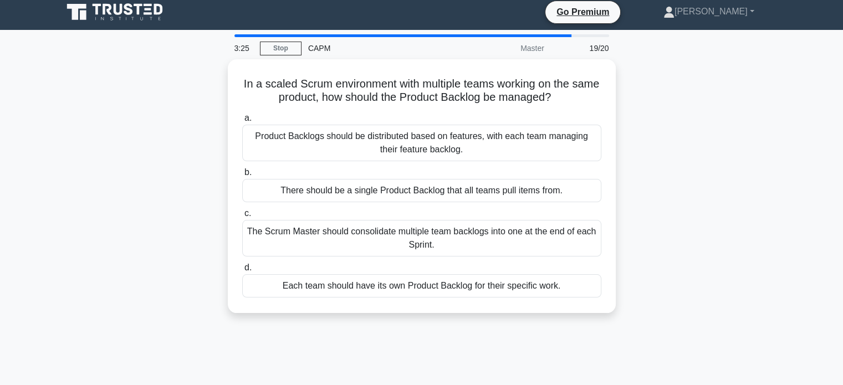
scroll to position [4, 0]
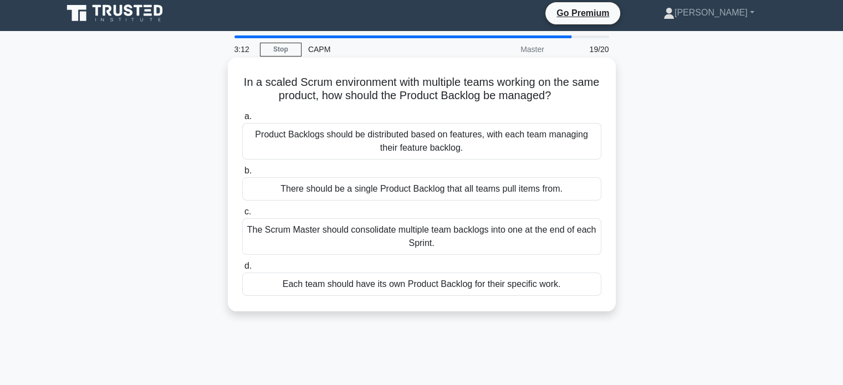
click at [288, 141] on div "Product Backlogs should be distributed based on features, with each team managi…" at bounding box center [421, 141] width 359 height 37
click at [242, 120] on input "a. Product Backlogs should be distributed based on features, with each team man…" at bounding box center [242, 116] width 0 height 7
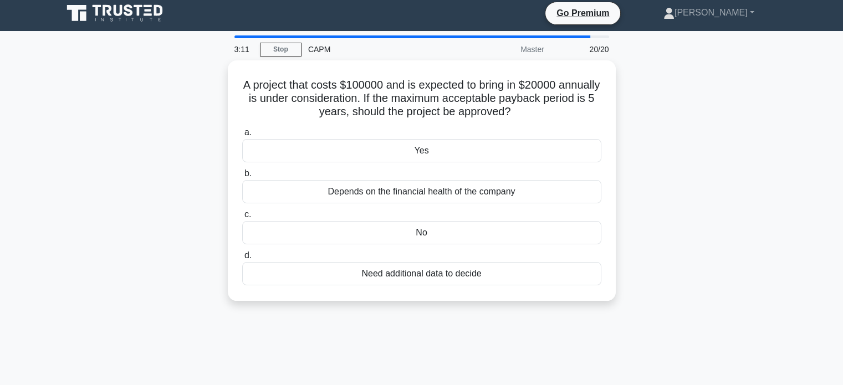
scroll to position [0, 0]
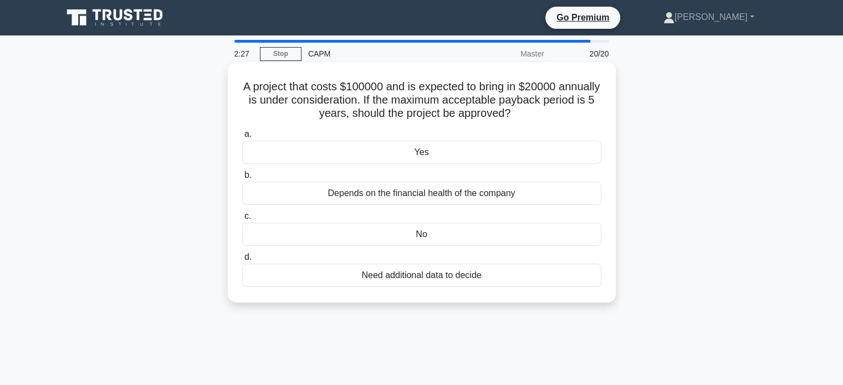
click at [432, 155] on div "Yes" at bounding box center [421, 152] width 359 height 23
click at [242, 138] on input "a. Yes" at bounding box center [242, 134] width 0 height 7
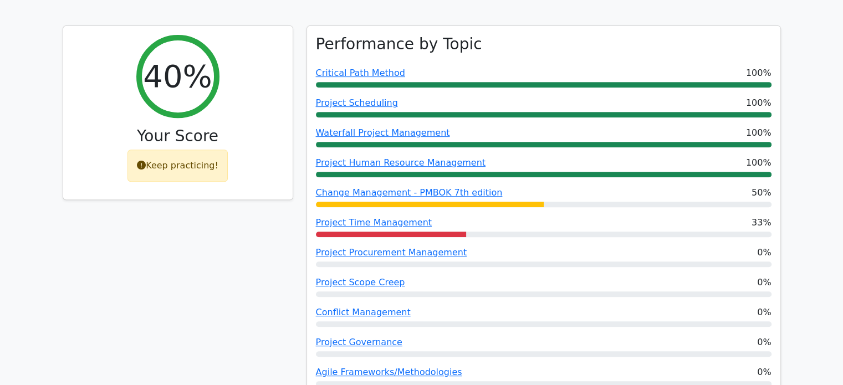
scroll to position [476, 0]
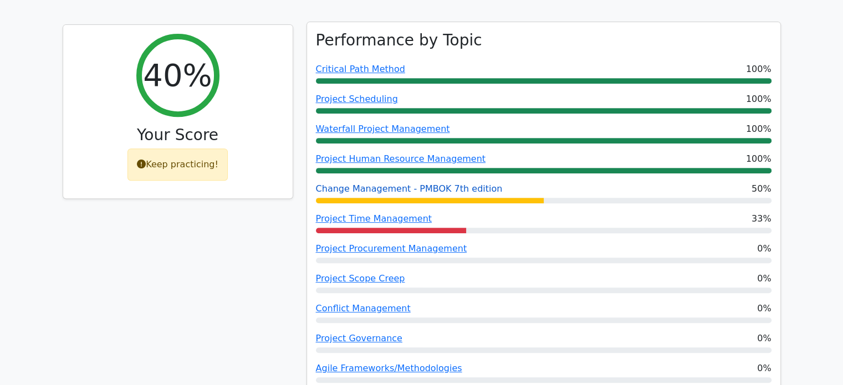
click at [338, 183] on link "Change Management - PMBOK 7th edition" at bounding box center [409, 188] width 187 height 11
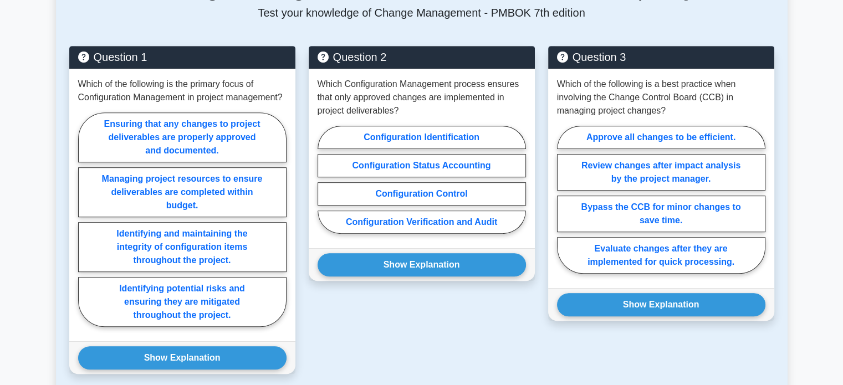
scroll to position [577, 0]
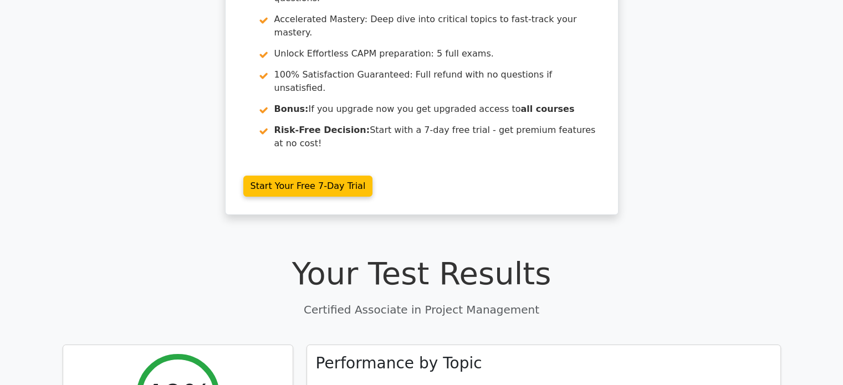
scroll to position [138, 0]
